Goal: Task Accomplishment & Management: Use online tool/utility

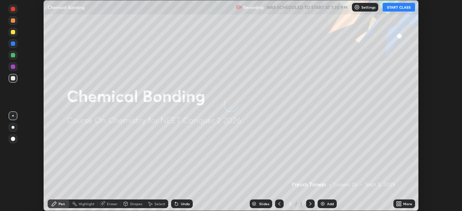
scroll to position [211, 461]
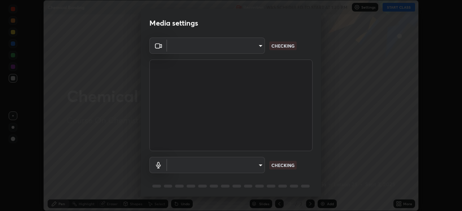
type input "09f294524f3521c037d78ee7cdb71511b6c9344afeed810a356f0d23342d5398"
click at [191, 167] on body "Erase all Chemical Bonding Recording WAS SCHEDULED TO START AT 1:30 PM Settings…" at bounding box center [231, 105] width 462 height 211
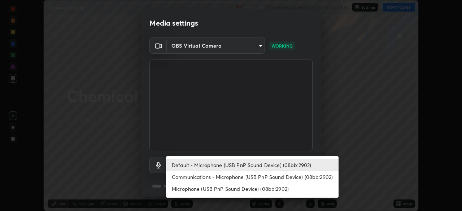
click at [196, 174] on li "Communications - Microphone (USB PnP Sound Device) (08bb:2902)" at bounding box center [252, 177] width 172 height 12
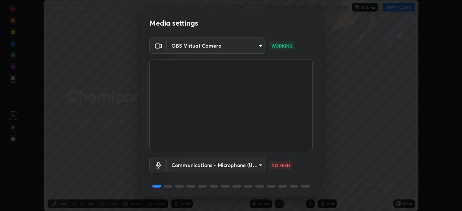
click at [198, 168] on body "Erase all Chemical Bonding Recording WAS SCHEDULED TO START AT 1:30 PM Settings…" at bounding box center [231, 105] width 462 height 211
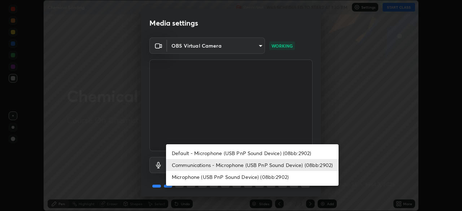
click at [201, 155] on li "Default - Microphone (USB PnP Sound Device) (08bb:2902)" at bounding box center [252, 153] width 172 height 12
type input "default"
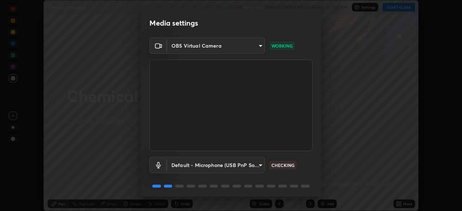
scroll to position [26, 0]
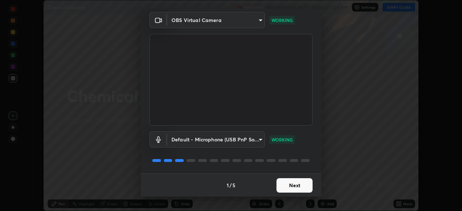
click at [288, 186] on button "Next" at bounding box center [294, 185] width 36 height 14
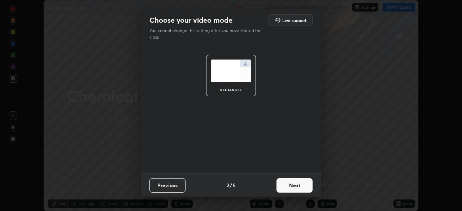
scroll to position [0, 0]
click at [290, 186] on button "Next" at bounding box center [294, 185] width 36 height 14
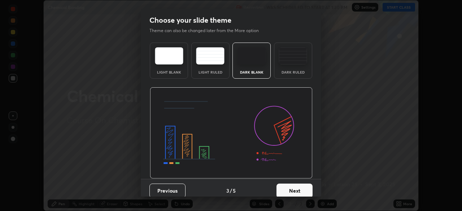
click at [295, 67] on div "Dark Ruled" at bounding box center [293, 61] width 38 height 36
click at [297, 194] on button "Next" at bounding box center [294, 191] width 36 height 14
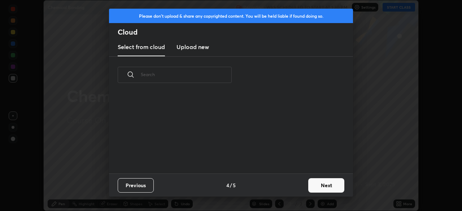
click at [317, 186] on button "Next" at bounding box center [326, 185] width 36 height 14
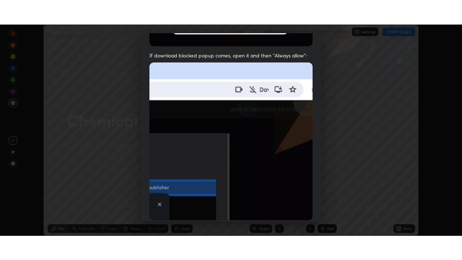
scroll to position [173, 0]
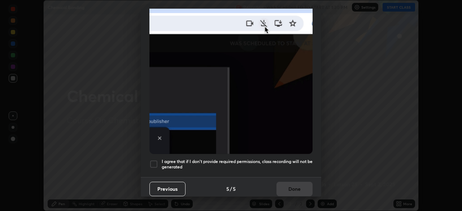
click at [253, 159] on h5 "I agree that if I don't provide required permissions, class recording will not …" at bounding box center [237, 164] width 151 height 11
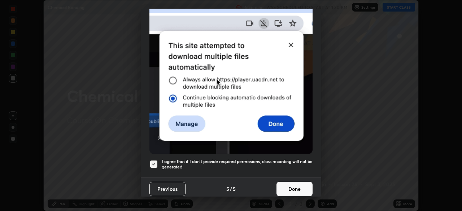
click at [283, 183] on button "Done" at bounding box center [294, 189] width 36 height 14
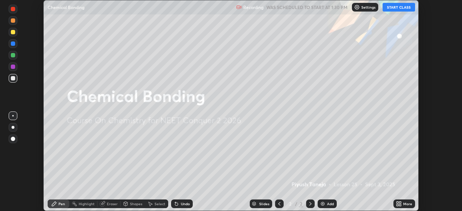
click at [395, 7] on button "START CLASS" at bounding box center [398, 7] width 32 height 9
click at [405, 203] on div "More" at bounding box center [407, 204] width 9 height 4
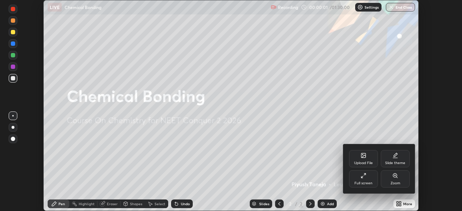
click at [370, 181] on div "Full screen" at bounding box center [363, 183] width 18 height 4
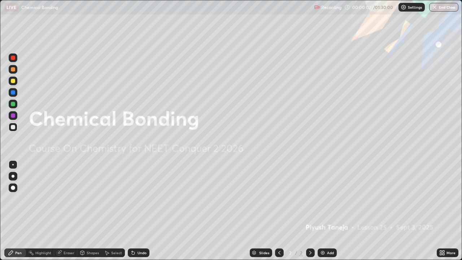
scroll to position [260, 462]
click at [329, 211] on div "Add" at bounding box center [330, 253] width 7 height 4
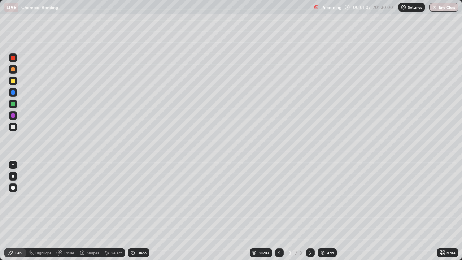
click at [139, 211] on div "Undo" at bounding box center [141, 253] width 9 height 4
click at [70, 211] on div "Eraser" at bounding box center [68, 253] width 11 height 4
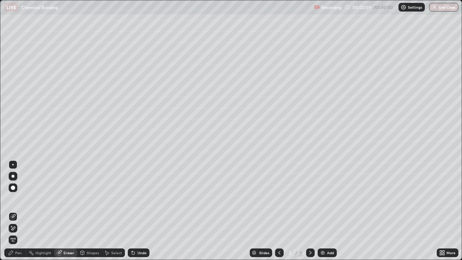
click at [13, 211] on icon at bounding box center [11, 253] width 6 height 6
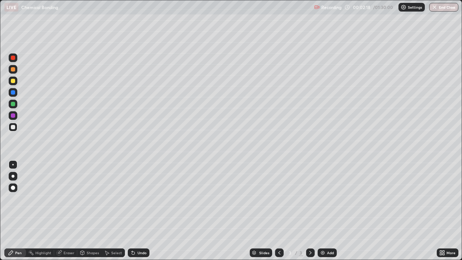
click at [69, 211] on div "Eraser" at bounding box center [68, 253] width 11 height 4
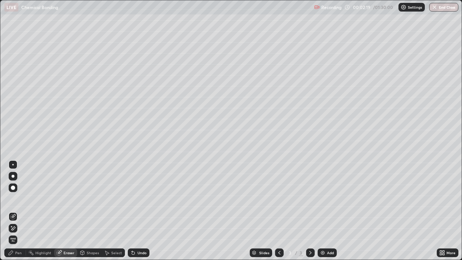
click at [16, 211] on div "Pen" at bounding box center [18, 253] width 6 height 4
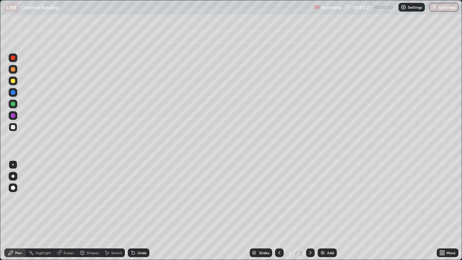
click at [12, 82] on div at bounding box center [13, 81] width 4 height 4
click at [13, 70] on div at bounding box center [13, 69] width 4 height 4
click at [141, 211] on div "Undo" at bounding box center [141, 253] width 9 height 4
click at [138, 211] on div "Undo" at bounding box center [141, 253] width 9 height 4
click at [17, 131] on div at bounding box center [13, 127] width 9 height 12
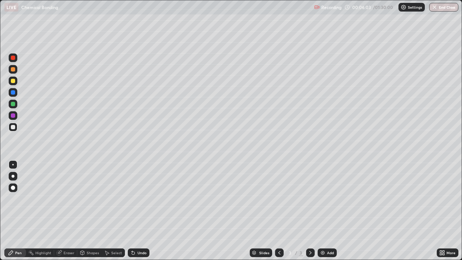
click at [143, 211] on div "Undo" at bounding box center [139, 252] width 22 height 9
click at [323, 211] on img at bounding box center [322, 253] width 6 height 6
click at [87, 211] on div "Shapes" at bounding box center [93, 253] width 12 height 4
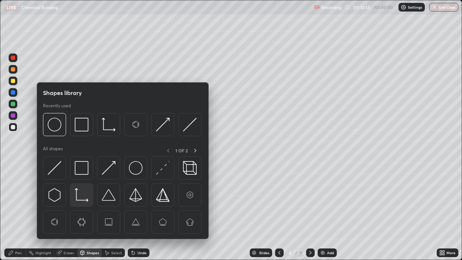
click at [81, 198] on img at bounding box center [82, 195] width 14 height 14
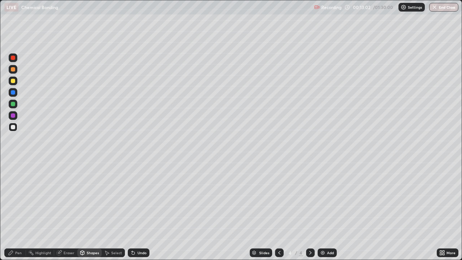
click at [18, 211] on div "Pen" at bounding box center [18, 253] width 6 height 4
click at [14, 175] on div at bounding box center [13, 176] width 3 height 3
click at [13, 164] on div at bounding box center [12, 164] width 1 height 1
click at [140, 211] on div "Undo" at bounding box center [141, 253] width 9 height 4
click at [138, 211] on div "Undo" at bounding box center [139, 252] width 22 height 9
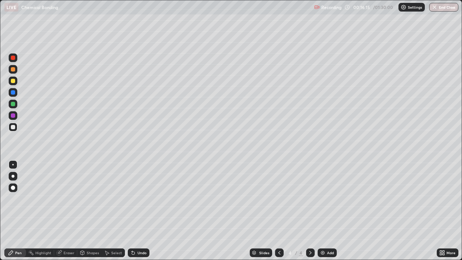
click at [139, 211] on div "Undo" at bounding box center [139, 252] width 22 height 9
click at [140, 211] on div "Undo" at bounding box center [141, 253] width 9 height 4
click at [141, 211] on div "Undo" at bounding box center [141, 253] width 9 height 4
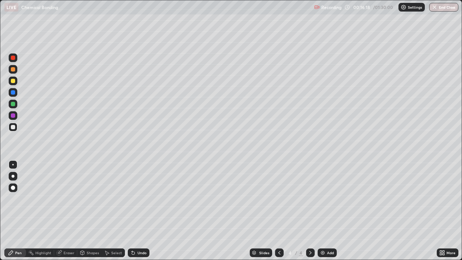
click at [141, 211] on div "Undo" at bounding box center [139, 252] width 22 height 9
click at [142, 211] on div "Undo" at bounding box center [139, 252] width 22 height 9
click at [69, 211] on div "Eraser" at bounding box center [68, 253] width 11 height 4
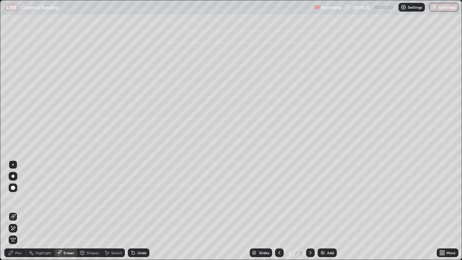
click at [89, 211] on div "Shapes" at bounding box center [89, 252] width 25 height 9
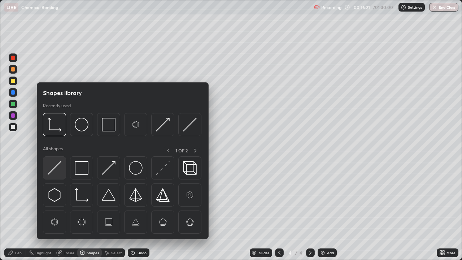
click at [59, 167] on img at bounding box center [55, 168] width 14 height 14
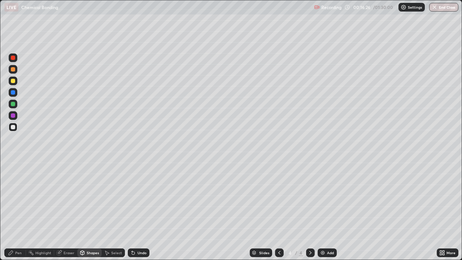
click at [19, 211] on div "Pen" at bounding box center [18, 253] width 6 height 4
click at [72, 211] on div "Eraser" at bounding box center [68, 253] width 11 height 4
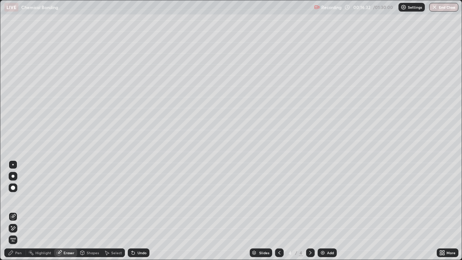
click at [16, 211] on div "Pen" at bounding box center [18, 253] width 6 height 4
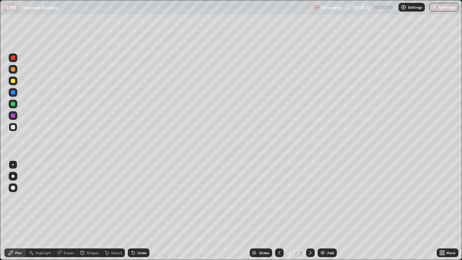
click at [323, 211] on img at bounding box center [322, 253] width 6 height 6
click at [225, 10] on div "LIVE Chemical Bonding" at bounding box center [157, 7] width 307 height 14
click at [138, 211] on div "Undo" at bounding box center [141, 253] width 9 height 4
click at [137, 211] on div "Undo" at bounding box center [141, 253] width 9 height 4
click at [139, 211] on div "Undo" at bounding box center [141, 253] width 9 height 4
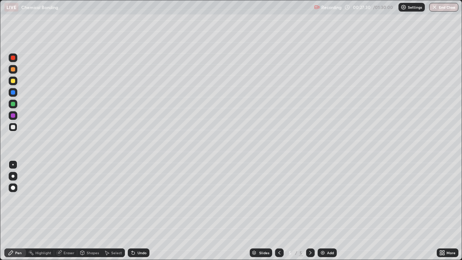
click at [139, 211] on div "Undo" at bounding box center [141, 253] width 9 height 4
click at [138, 211] on div "Undo" at bounding box center [139, 252] width 22 height 9
click at [138, 211] on div "Undo" at bounding box center [141, 253] width 9 height 4
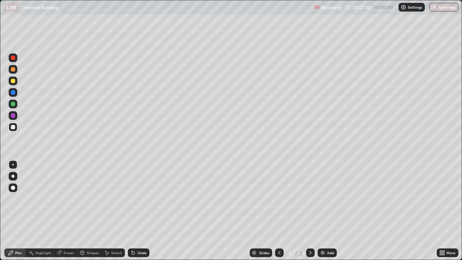
click at [138, 211] on div "Undo" at bounding box center [141, 253] width 9 height 4
click at [137, 211] on div "Undo" at bounding box center [141, 253] width 9 height 4
click at [135, 211] on div "Undo" at bounding box center [139, 252] width 22 height 9
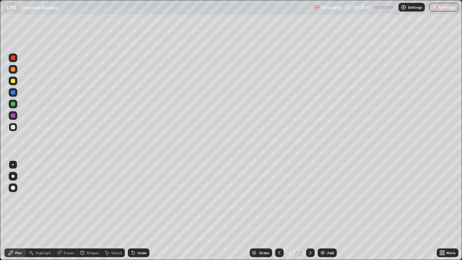
click at [135, 211] on div "Undo" at bounding box center [139, 252] width 22 height 9
click at [132, 211] on icon at bounding box center [133, 252] width 3 height 3
click at [13, 80] on div at bounding box center [13, 81] width 4 height 4
click at [12, 127] on div at bounding box center [13, 127] width 4 height 4
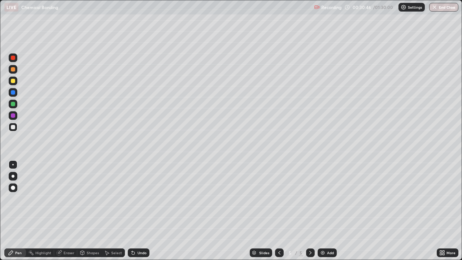
click at [138, 211] on div "Undo" at bounding box center [141, 253] width 9 height 4
click at [12, 84] on div at bounding box center [13, 80] width 9 height 9
click at [13, 128] on div at bounding box center [13, 127] width 4 height 4
click at [14, 82] on div at bounding box center [13, 81] width 4 height 4
click at [14, 127] on div at bounding box center [13, 127] width 4 height 4
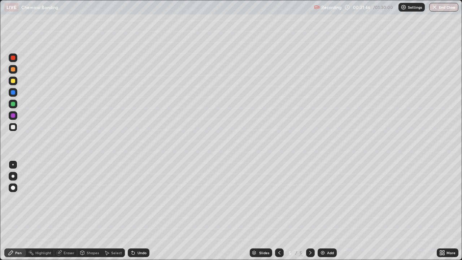
click at [14, 81] on div at bounding box center [13, 81] width 4 height 4
click at [16, 127] on div at bounding box center [13, 127] width 9 height 9
click at [13, 83] on div at bounding box center [13, 81] width 4 height 4
click at [12, 126] on div at bounding box center [13, 127] width 4 height 4
click at [13, 81] on div at bounding box center [13, 81] width 4 height 4
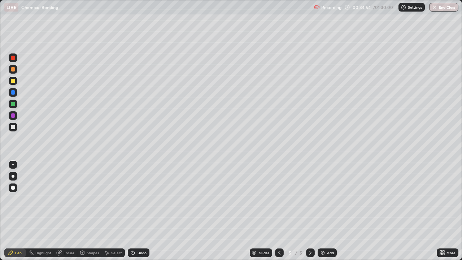
click at [13, 125] on div at bounding box center [13, 127] width 4 height 4
click at [63, 211] on div "Eraser" at bounding box center [68, 253] width 11 height 4
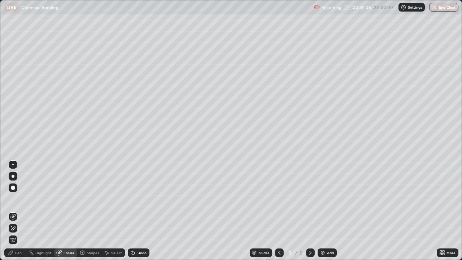
click at [15, 211] on div "Pen" at bounding box center [18, 253] width 6 height 4
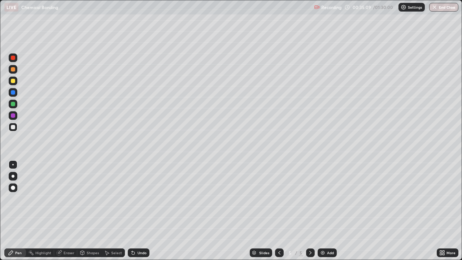
click at [141, 211] on div "Undo" at bounding box center [141, 253] width 9 height 4
click at [322, 211] on div "Add" at bounding box center [326, 252] width 19 height 9
click at [278, 211] on icon at bounding box center [279, 253] width 6 height 6
click at [309, 211] on icon at bounding box center [310, 253] width 6 height 6
click at [139, 211] on div "Undo" at bounding box center [139, 252] width 22 height 9
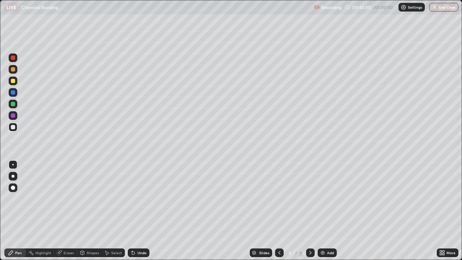
click at [139, 211] on div "Undo" at bounding box center [141, 253] width 9 height 4
click at [67, 211] on div "Eraser" at bounding box center [68, 253] width 11 height 4
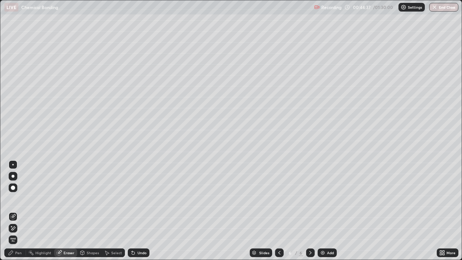
click at [15, 211] on div "Pen" at bounding box center [15, 252] width 22 height 9
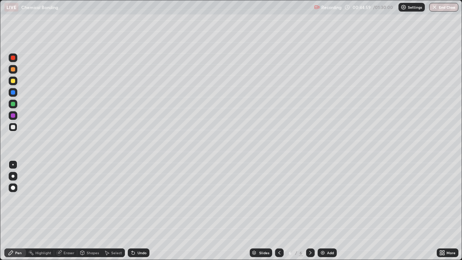
click at [290, 211] on div "6" at bounding box center [289, 252] width 7 height 4
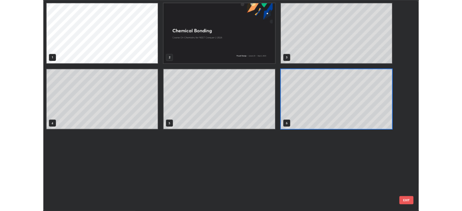
scroll to position [257, 457]
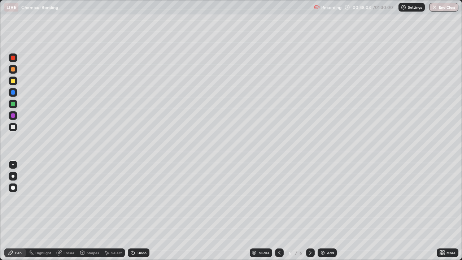
click at [139, 211] on div "Undo" at bounding box center [141, 253] width 9 height 4
click at [67, 211] on div "Eraser" at bounding box center [68, 253] width 11 height 4
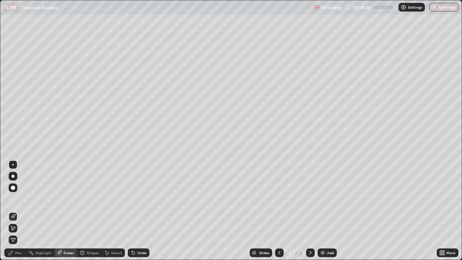
click at [14, 211] on div "Pen" at bounding box center [15, 252] width 22 height 9
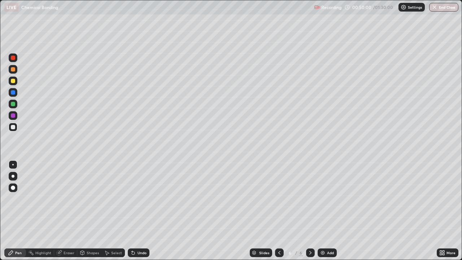
click at [136, 211] on div "Undo" at bounding box center [139, 252] width 22 height 9
click at [13, 81] on div at bounding box center [13, 81] width 4 height 4
click at [137, 211] on div "Undo" at bounding box center [139, 252] width 22 height 9
click at [17, 128] on div at bounding box center [13, 127] width 9 height 9
click at [63, 211] on div "Eraser" at bounding box center [68, 253] width 11 height 4
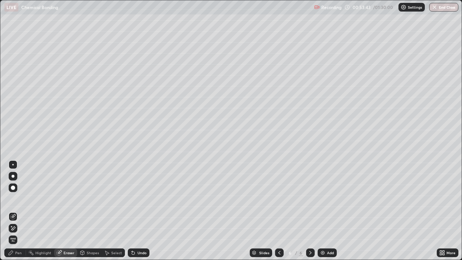
click at [13, 211] on icon at bounding box center [11, 253] width 6 height 6
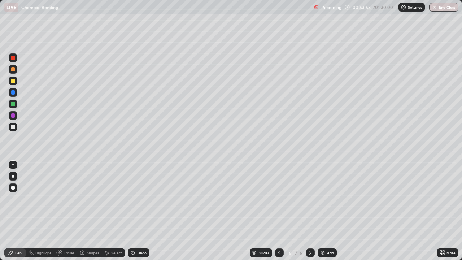
click at [13, 127] on div at bounding box center [13, 127] width 4 height 4
click at [321, 211] on img at bounding box center [322, 253] width 6 height 6
click at [13, 82] on div at bounding box center [13, 81] width 4 height 4
click at [16, 129] on div at bounding box center [13, 127] width 9 height 9
click at [13, 70] on div at bounding box center [13, 69] width 4 height 4
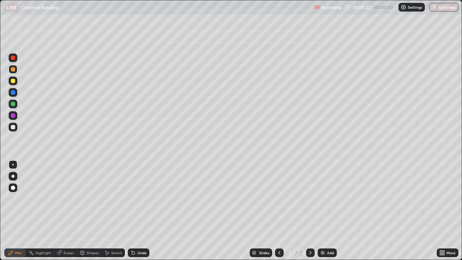
click at [14, 125] on div at bounding box center [13, 127] width 9 height 9
click at [327, 211] on div "Add" at bounding box center [330, 253] width 7 height 4
click at [14, 82] on div at bounding box center [13, 81] width 4 height 4
click at [13, 70] on div at bounding box center [13, 69] width 4 height 4
click at [13, 127] on div at bounding box center [13, 127] width 4 height 4
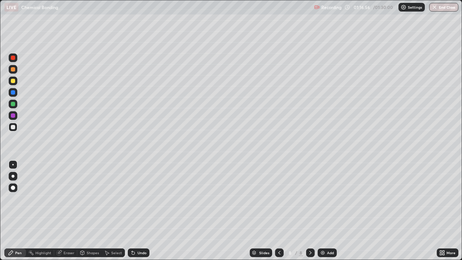
click at [13, 70] on div at bounding box center [13, 69] width 4 height 4
click at [13, 81] on div at bounding box center [13, 81] width 4 height 4
click at [12, 128] on div at bounding box center [13, 127] width 4 height 4
click at [64, 211] on div "Eraser" at bounding box center [68, 253] width 11 height 4
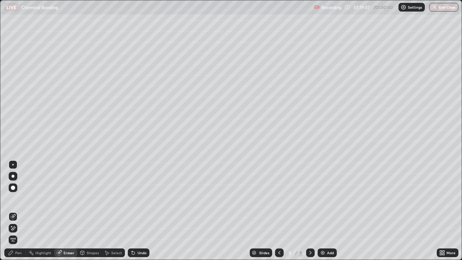
click at [16, 211] on div "Pen" at bounding box center [18, 253] width 6 height 4
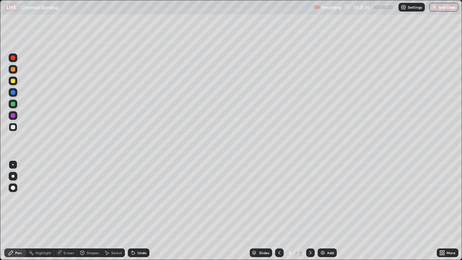
click at [328, 211] on div "Add" at bounding box center [330, 253] width 7 height 4
click at [278, 211] on icon at bounding box center [279, 253] width 6 height 6
click at [307, 211] on icon at bounding box center [310, 253] width 6 height 6
click at [446, 211] on div "More" at bounding box center [447, 252] width 22 height 9
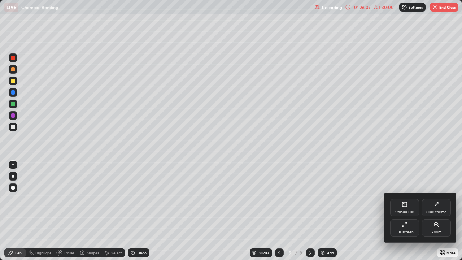
click at [410, 211] on div "Full screen" at bounding box center [404, 232] width 18 height 4
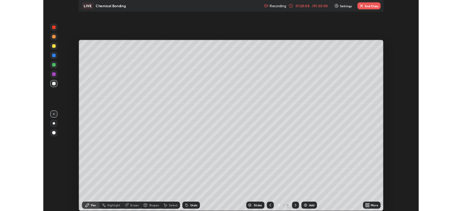
scroll to position [35849, 35598]
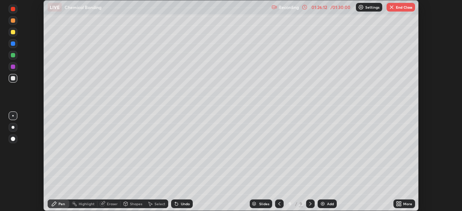
click at [440, 81] on div "Setting up your live class" at bounding box center [231, 105] width 462 height 211
click at [395, 7] on button "End Class" at bounding box center [400, 7] width 28 height 9
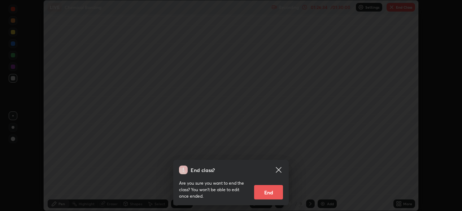
click at [269, 191] on button "End" at bounding box center [268, 192] width 29 height 14
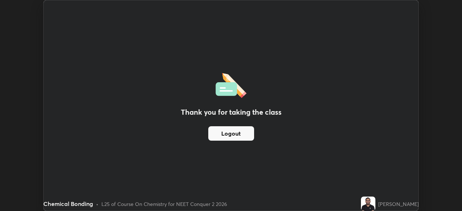
click at [244, 137] on button "Logout" at bounding box center [231, 133] width 46 height 14
click at [241, 135] on button "Logout" at bounding box center [231, 133] width 46 height 14
click at [240, 136] on button "Logout" at bounding box center [231, 133] width 46 height 14
click at [240, 134] on button "Logout" at bounding box center [231, 133] width 46 height 14
click at [240, 132] on button "Logout" at bounding box center [231, 133] width 46 height 14
